Goal: Transaction & Acquisition: Purchase product/service

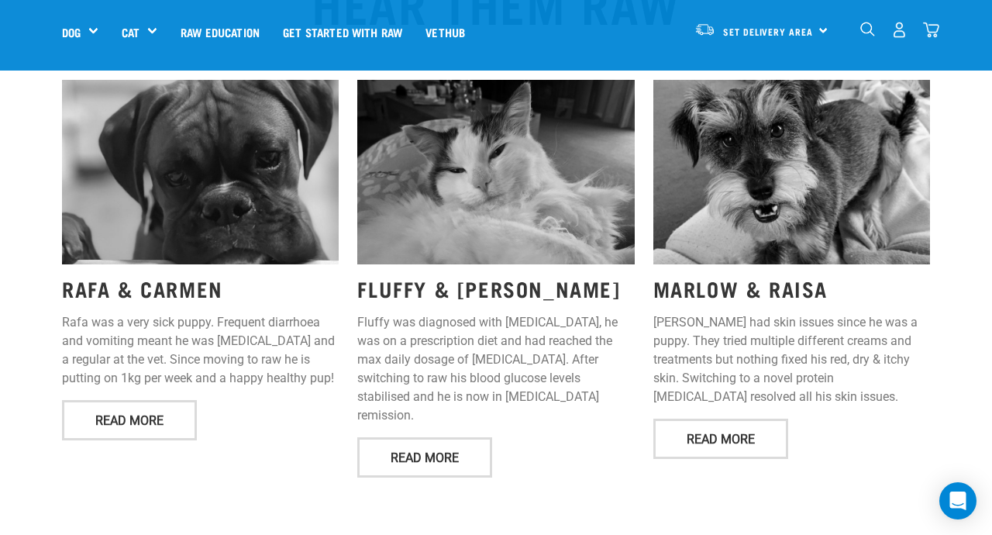
scroll to position [1966, 0]
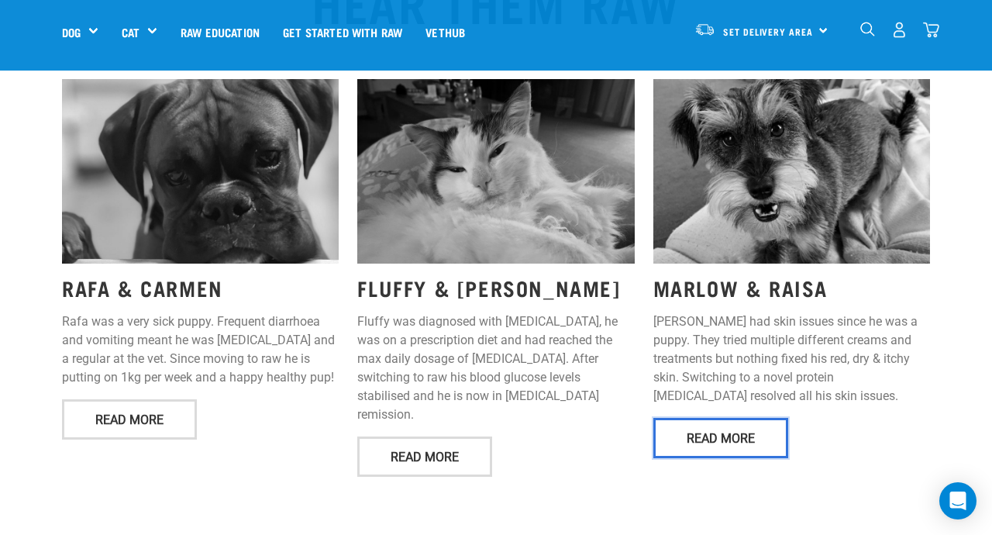
click at [744, 418] on link "Read More" at bounding box center [720, 438] width 135 height 40
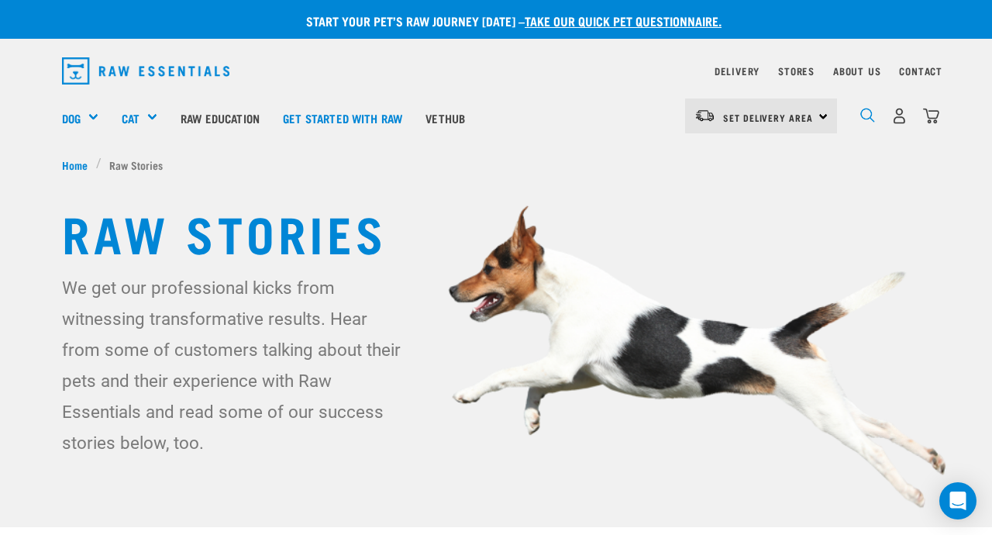
click at [868, 110] on img "dropdown navigation" at bounding box center [867, 115] width 15 height 15
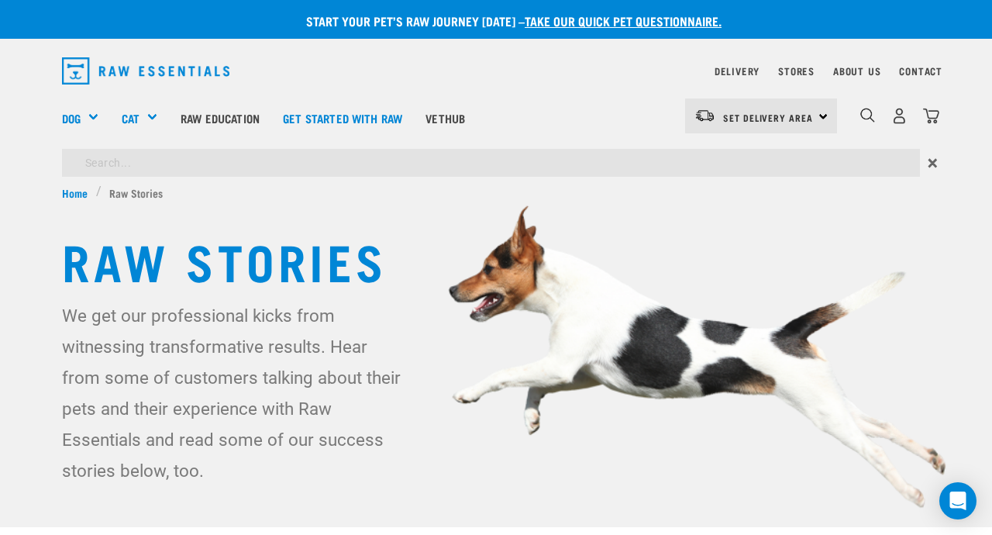
click at [158, 172] on input "search" at bounding box center [491, 163] width 858 height 28
type input "beef brisket"
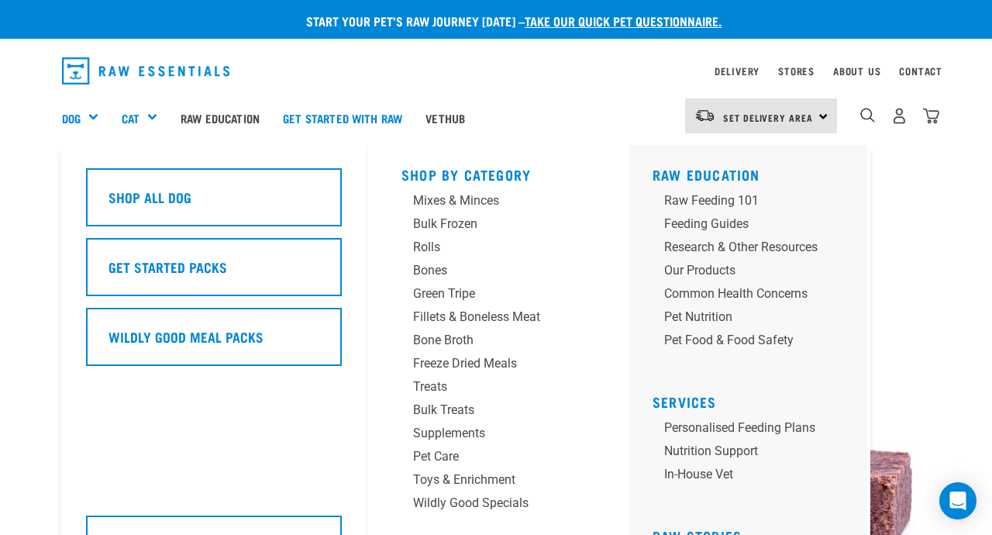
click at [86, 305] on link "Get Started Packs" at bounding box center [214, 273] width 256 height 70
